Goal: Information Seeking & Learning: Learn about a topic

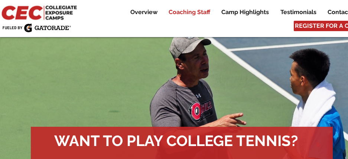
click at [193, 16] on p "Coaching Staff" at bounding box center [189, 12] width 49 height 9
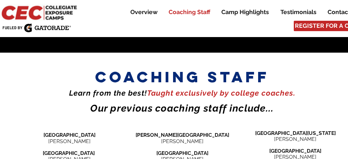
scroll to position [825, 0]
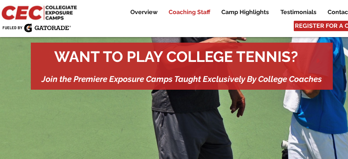
click at [192, 11] on p "Coaching Staff" at bounding box center [189, 12] width 49 height 9
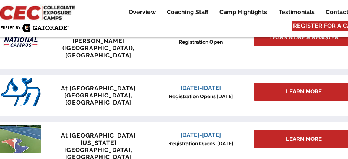
scroll to position [370, 1]
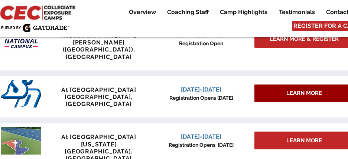
click at [268, 85] on div "LEARN MORE" at bounding box center [305, 94] width 100 height 18
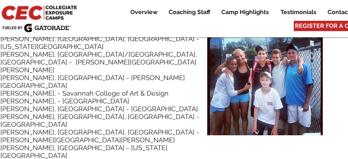
scroll to position [3613, 0]
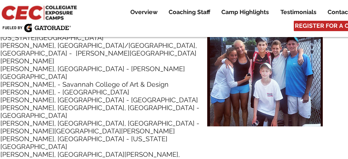
drag, startPoint x: 117, startPoint y: 59, endPoint x: 94, endPoint y: 65, distance: 23.7
drag, startPoint x: 94, startPoint y: 65, endPoint x: 63, endPoint y: 87, distance: 38.1
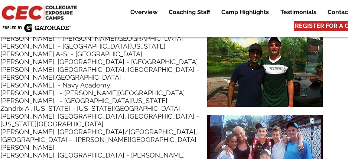
scroll to position [3526, 0]
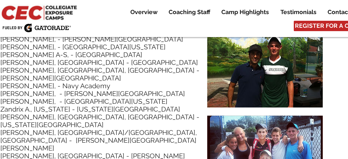
drag, startPoint x: 75, startPoint y: 90, endPoint x: 45, endPoint y: 88, distance: 30.2
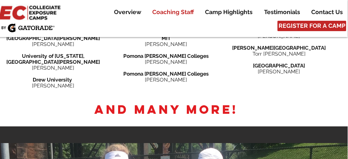
scroll to position [1168, 16]
